Goal: Find contact information: Find contact information

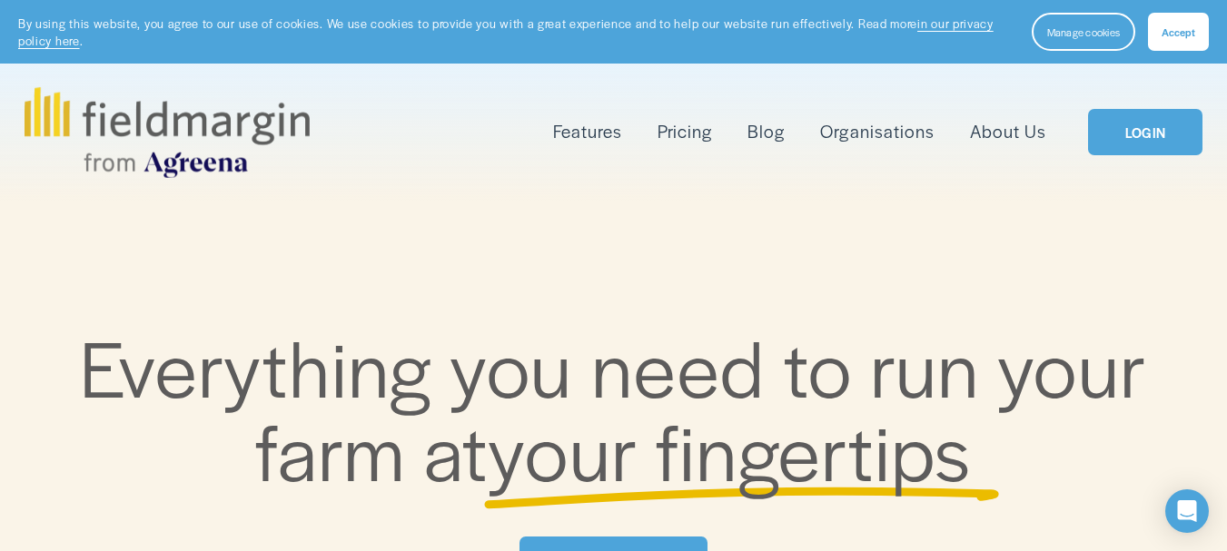
click at [1017, 139] on link "About Us" at bounding box center [1008, 131] width 76 height 29
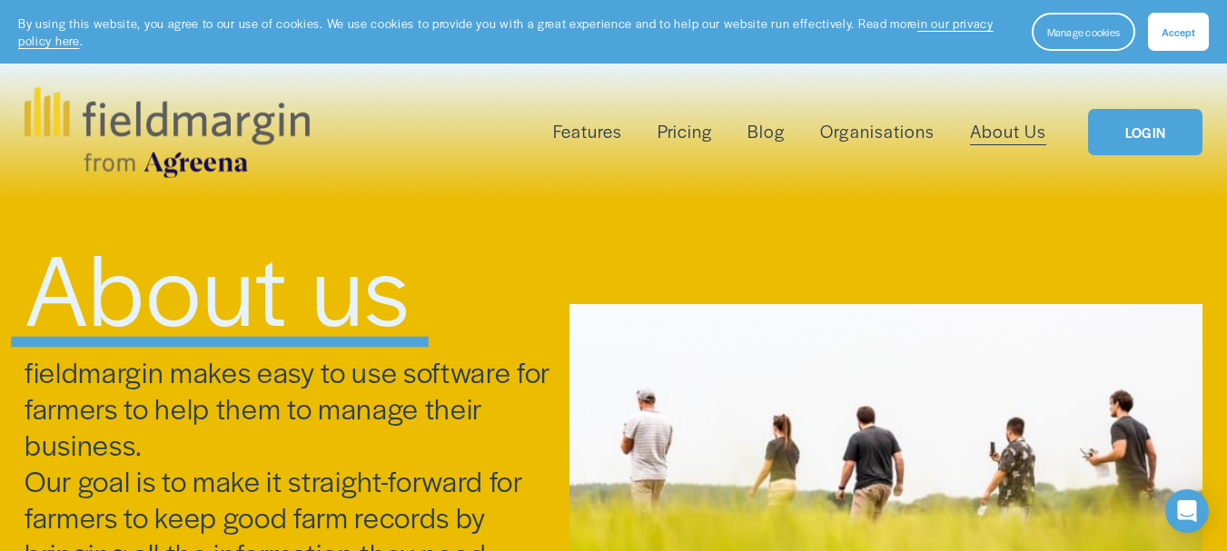
click at [996, 134] on link "About Us" at bounding box center [1008, 131] width 76 height 29
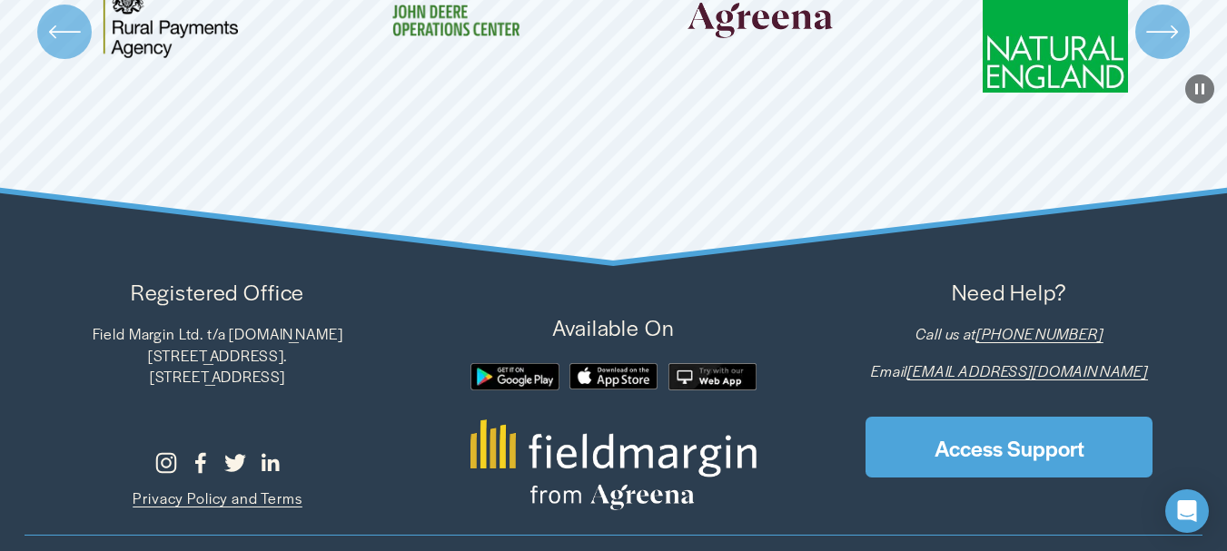
scroll to position [3607, 0]
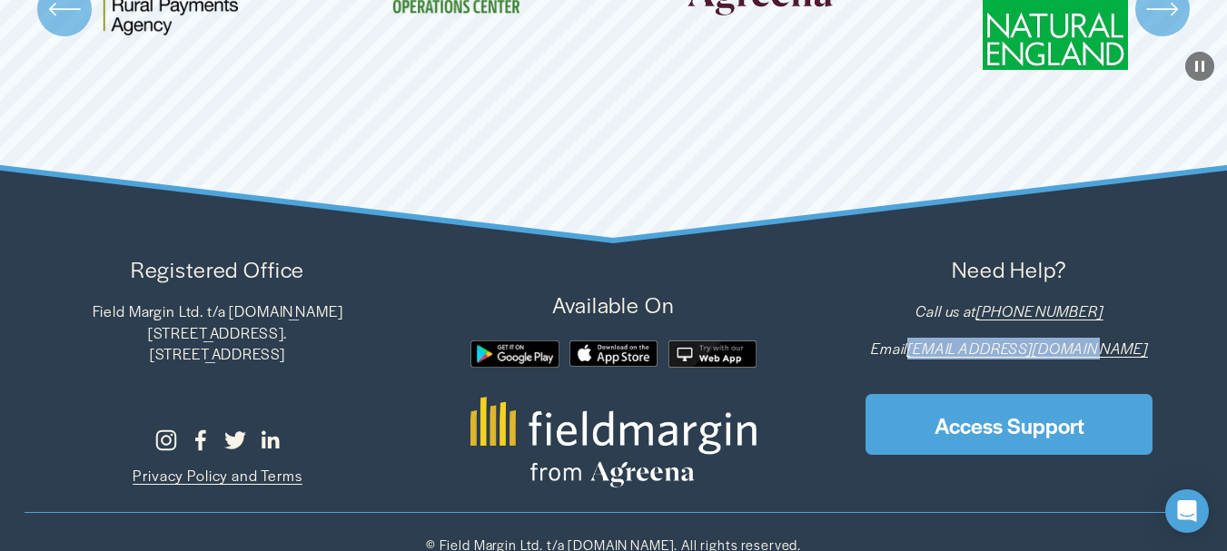
drag, startPoint x: 1126, startPoint y: 324, endPoint x: 946, endPoint y: 324, distance: 180.8
click at [946, 338] on p "Email support@fieldmargin.com" at bounding box center [1010, 349] width 386 height 22
copy em "[EMAIL_ADDRESS][DOMAIN_NAME]"
